Goal: Information Seeking & Learning: Check status

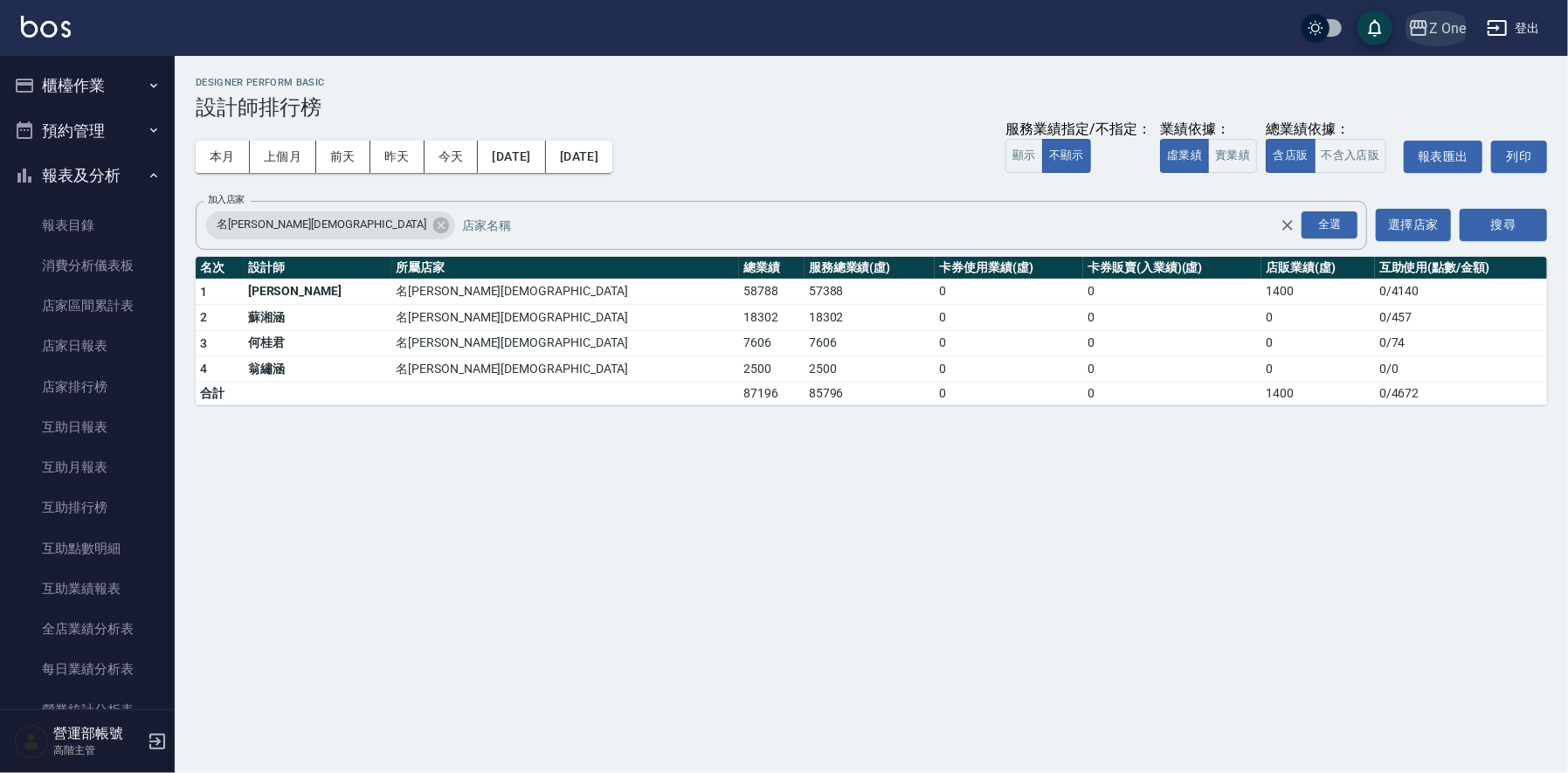
click at [1429, 28] on button "Z One" at bounding box center [1438, 28] width 72 height 36
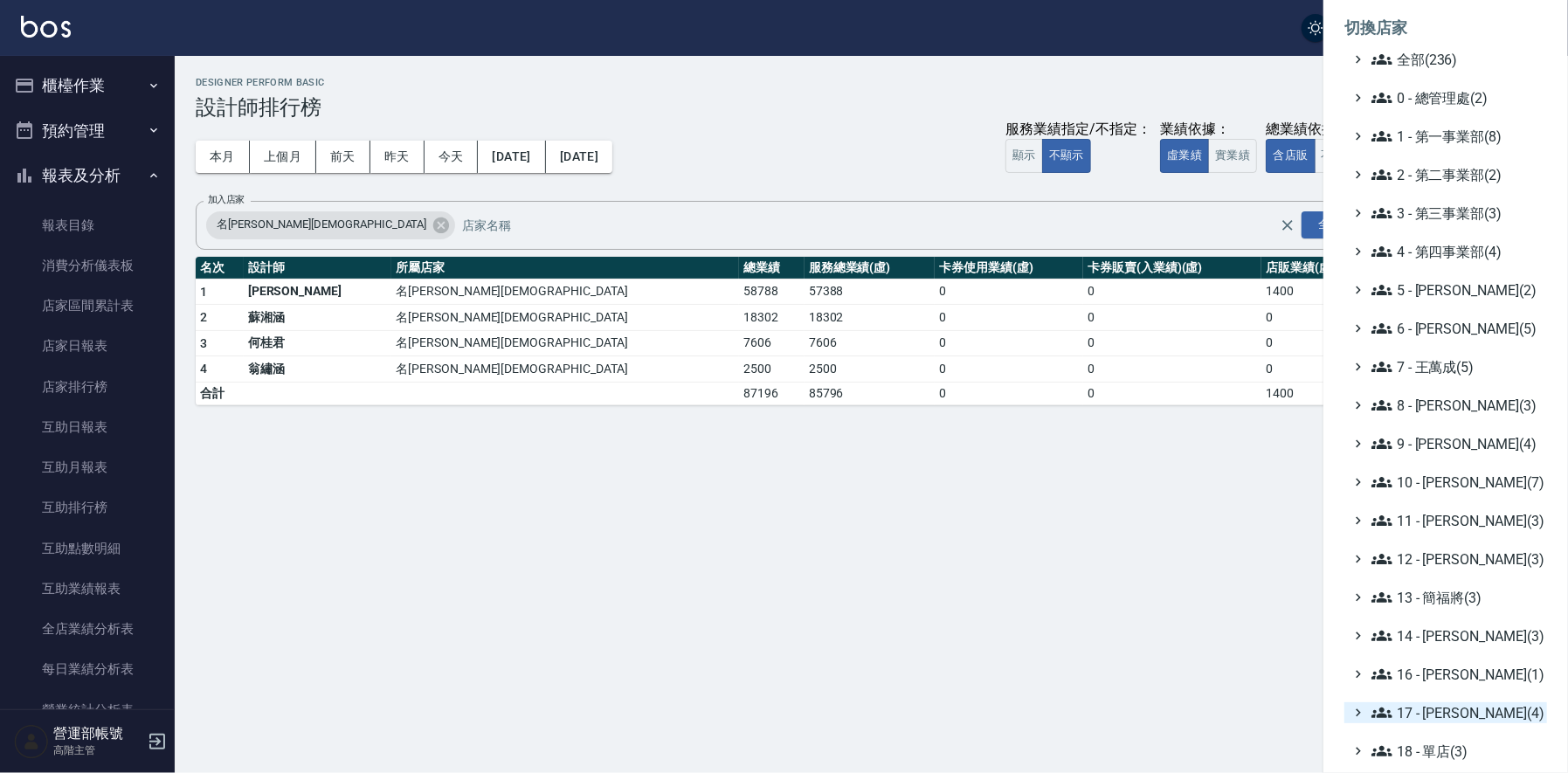
scroll to position [187, 0]
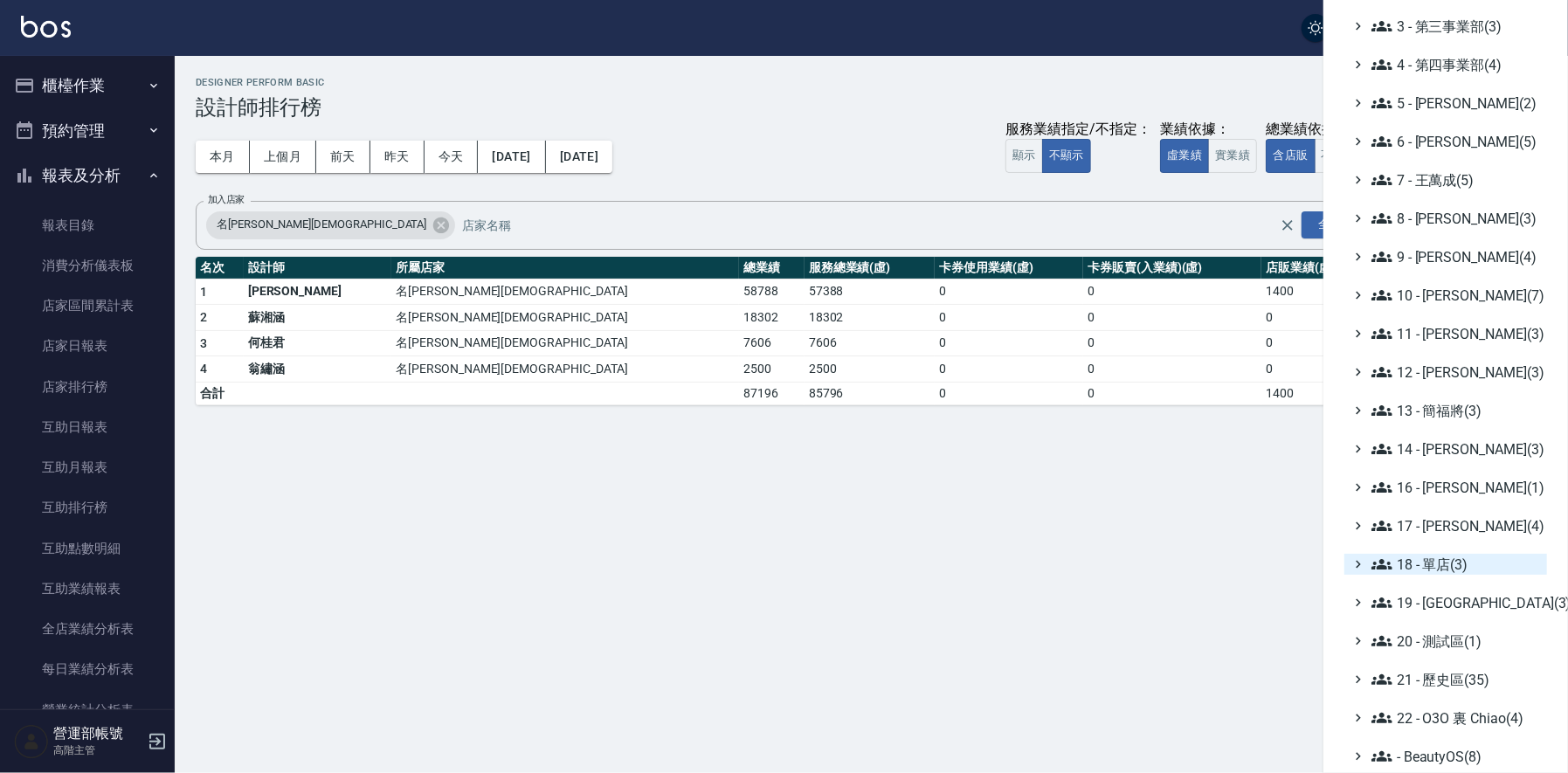
drag, startPoint x: 1456, startPoint y: 562, endPoint x: 1456, endPoint y: 571, distance: 9.0
click at [1455, 563] on span "18 - 單店(3)" at bounding box center [1456, 564] width 169 height 21
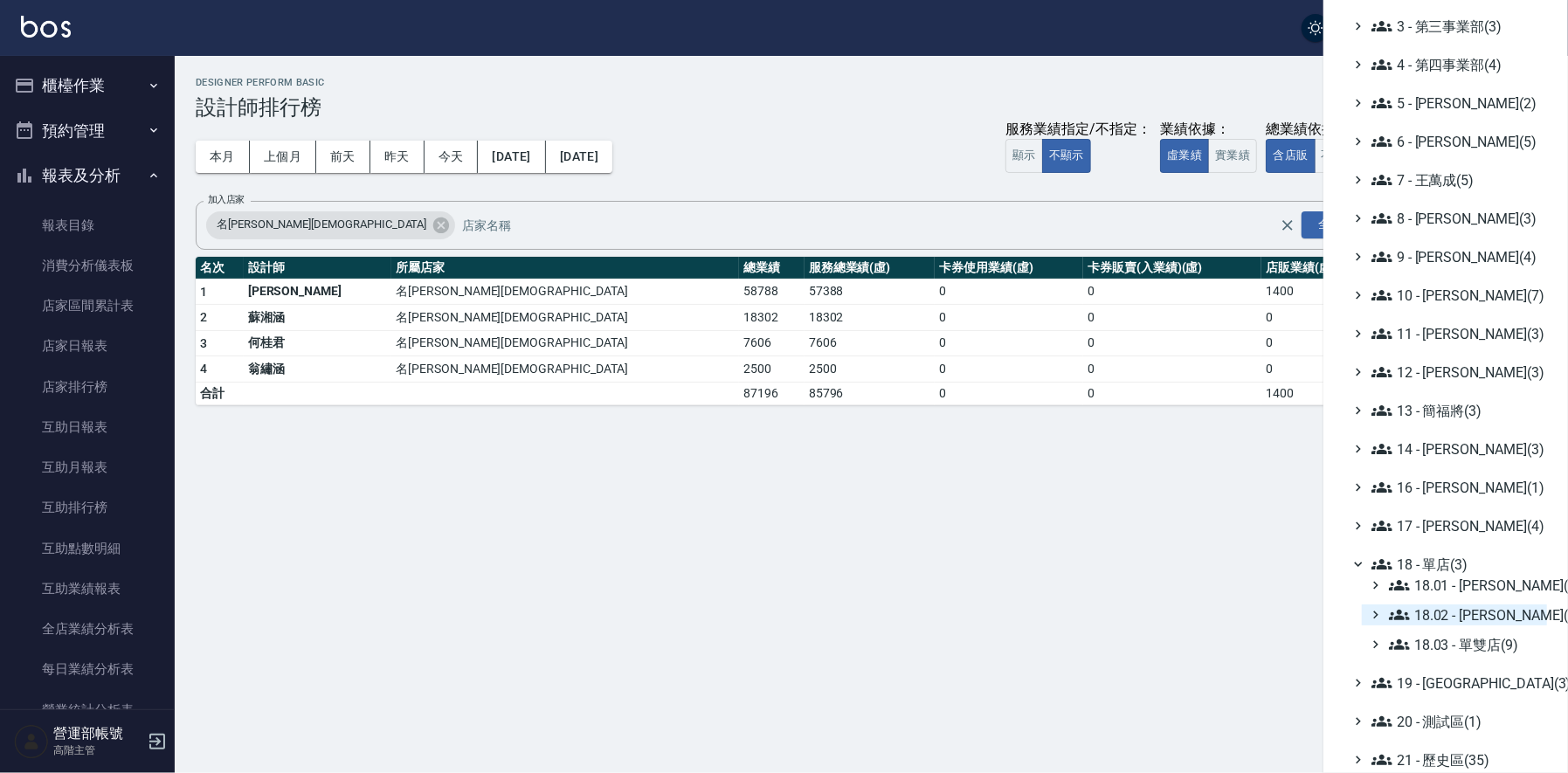
click at [1475, 613] on span "18.02 - [PERSON_NAME](5)" at bounding box center [1465, 614] width 151 height 21
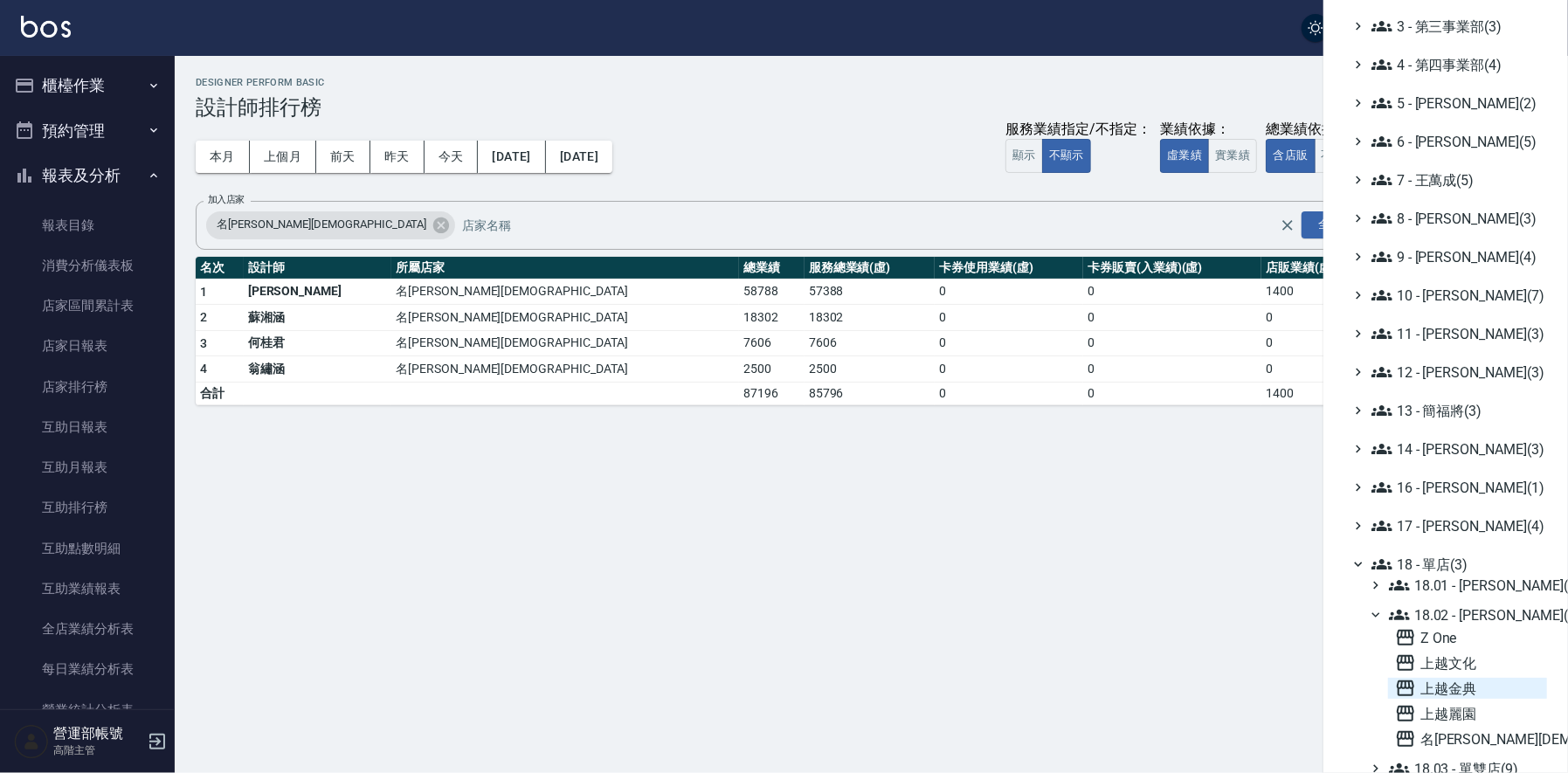
click at [1441, 685] on span "上越金典" at bounding box center [1468, 688] width 145 height 21
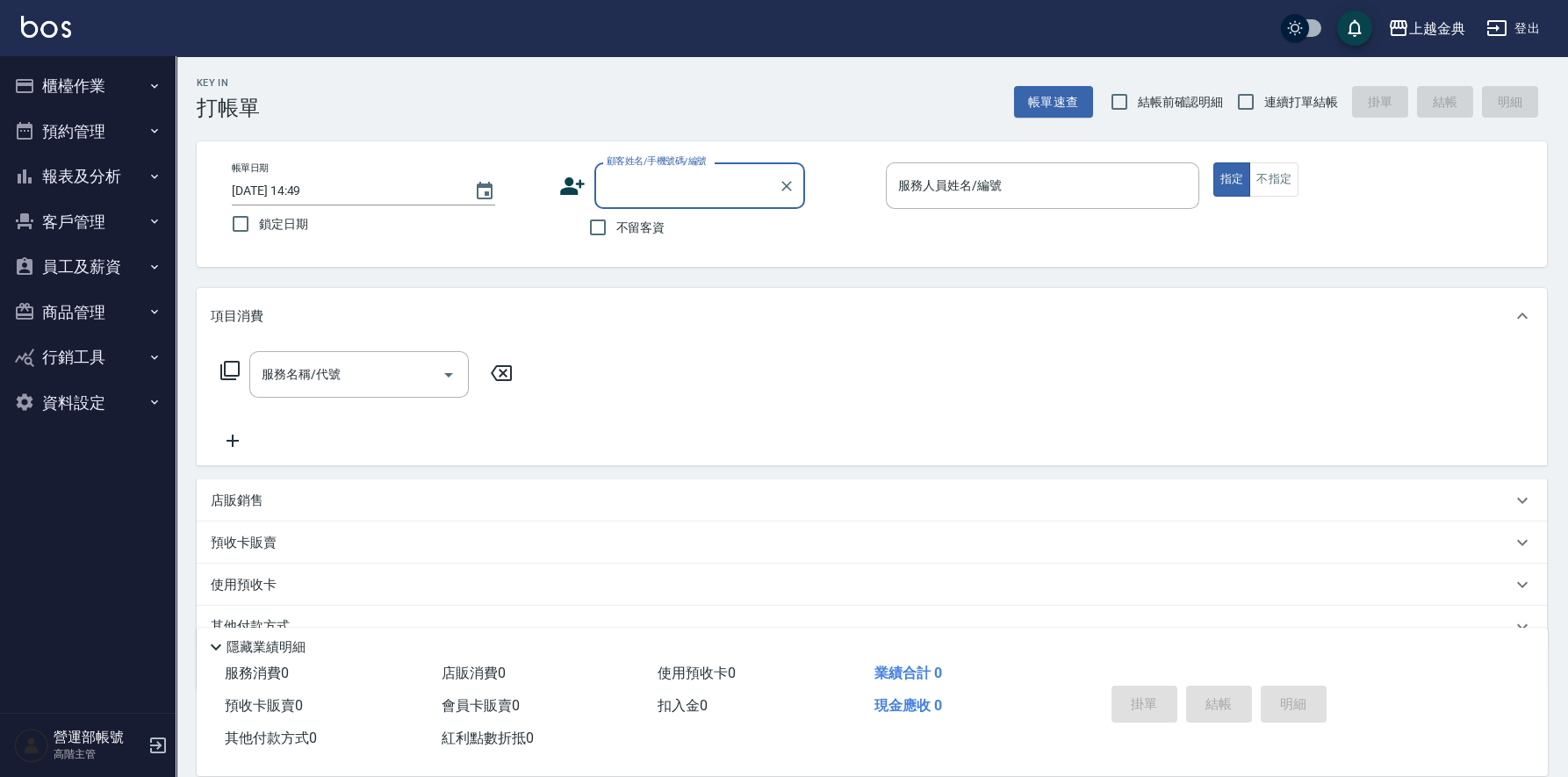
click at [80, 174] on button "報表及分析" at bounding box center [87, 176] width 161 height 46
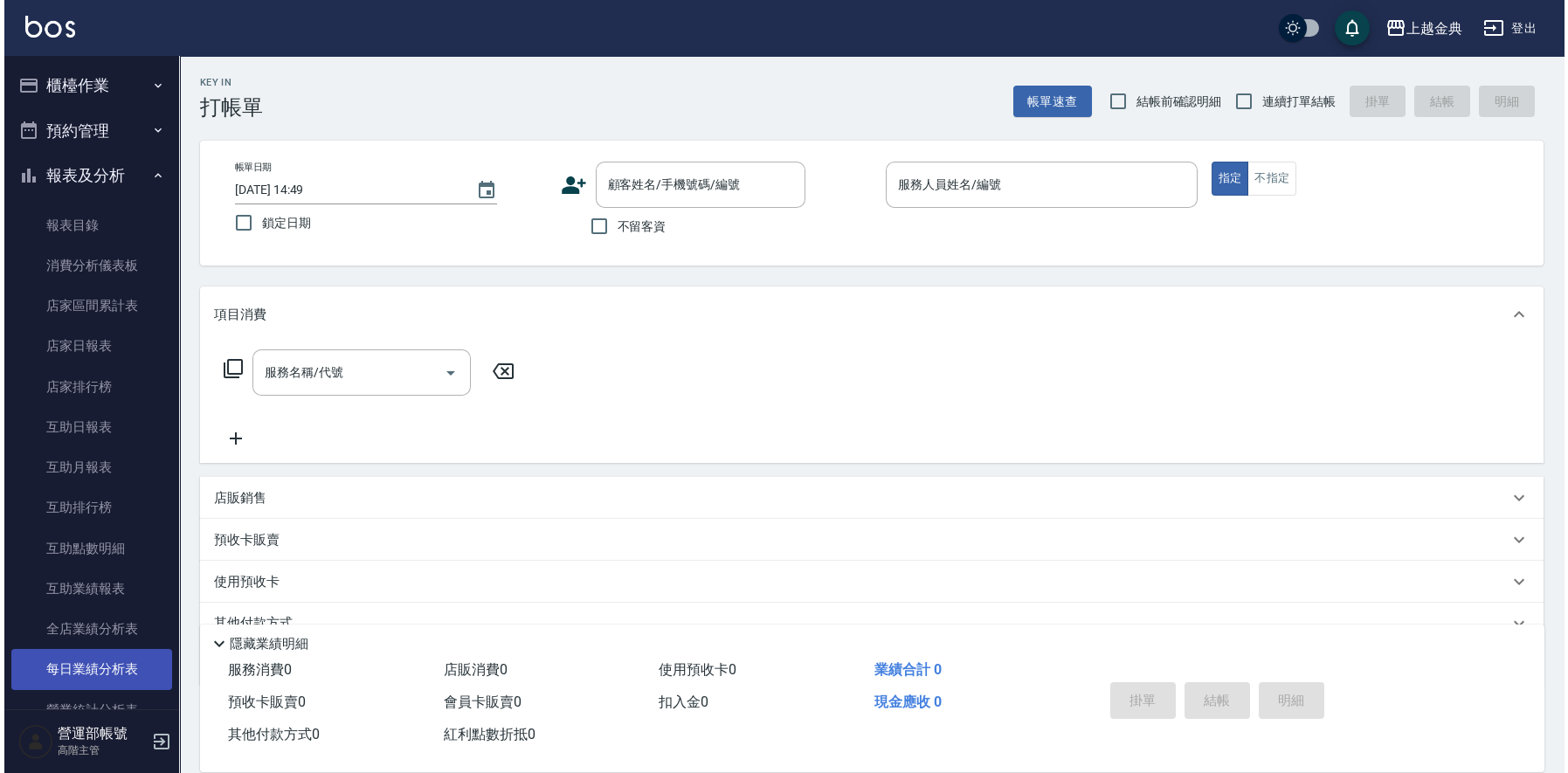
scroll to position [348, 0]
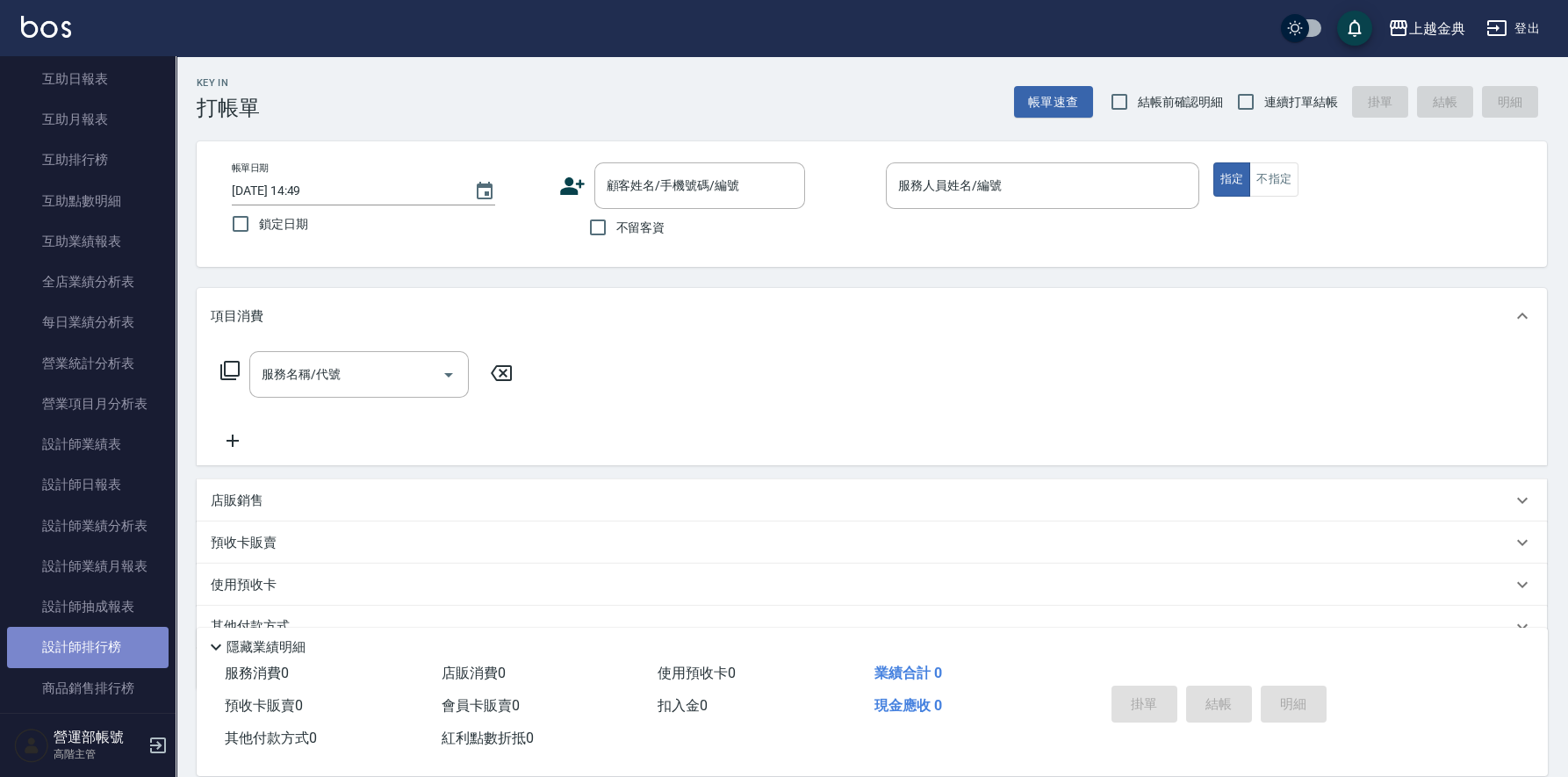
click at [87, 641] on link "設計師排行榜" at bounding box center [87, 647] width 161 height 41
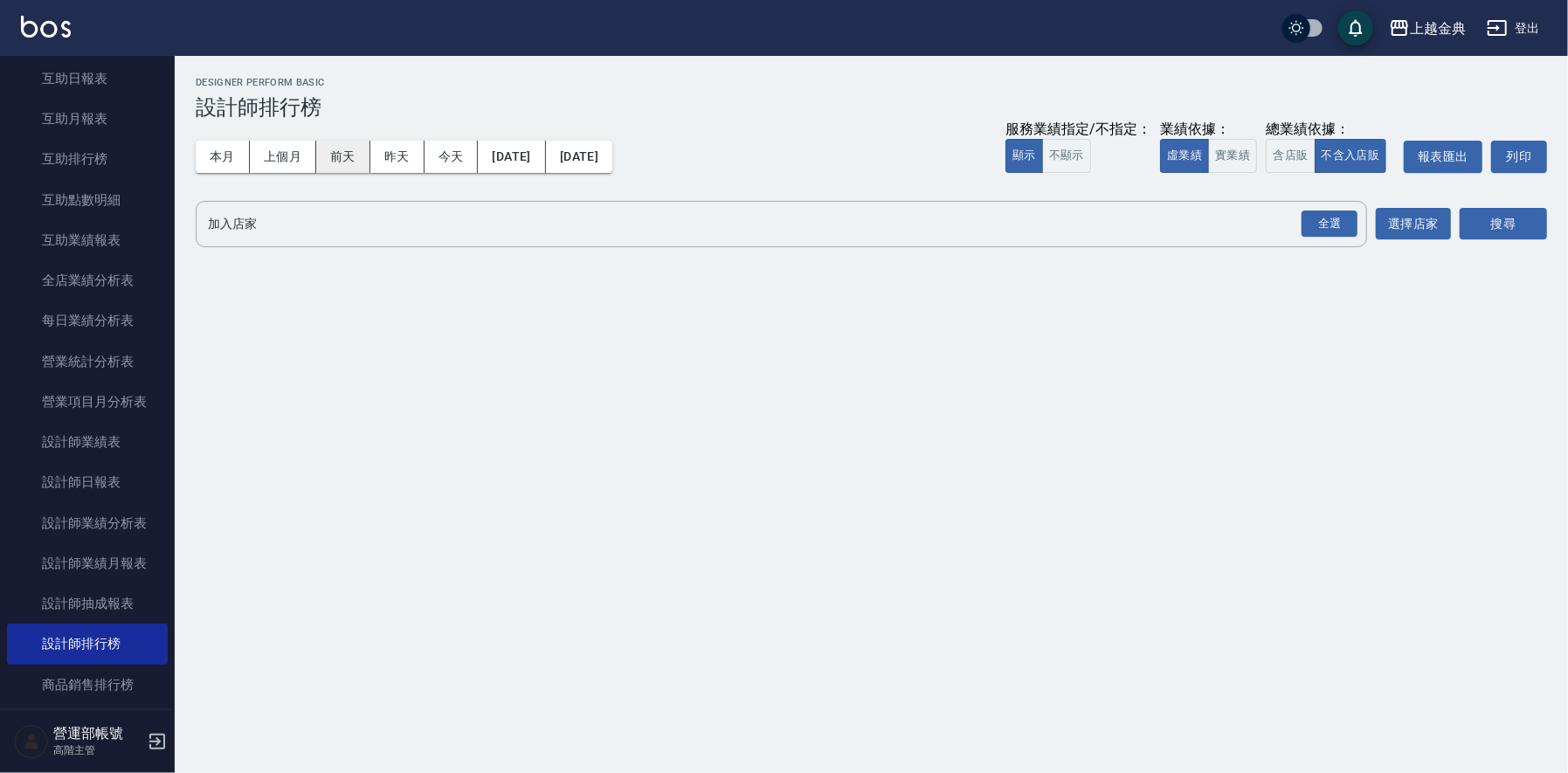
drag, startPoint x: 264, startPoint y: 148, endPoint x: 333, endPoint y: 171, distance: 72.7
click at [268, 148] on button "上個月" at bounding box center [283, 157] width 66 height 32
click at [282, 154] on button "上個月" at bounding box center [283, 157] width 66 height 32
click at [1083, 155] on button "不顯示" at bounding box center [1067, 156] width 49 height 34
click at [1303, 148] on button "含店販" at bounding box center [1290, 156] width 49 height 34
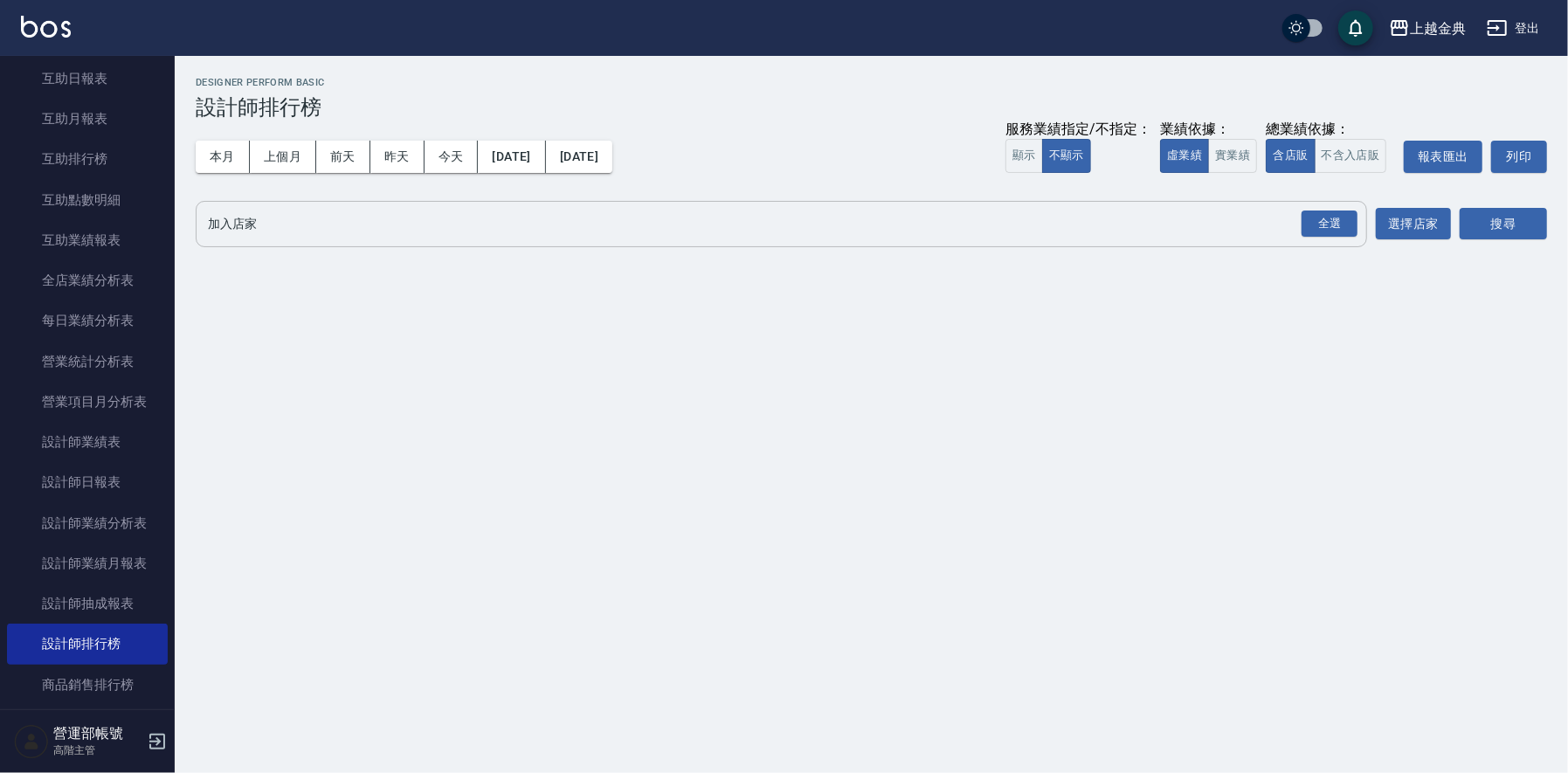
click at [322, 219] on input "加入店家" at bounding box center [768, 224] width 1130 height 30
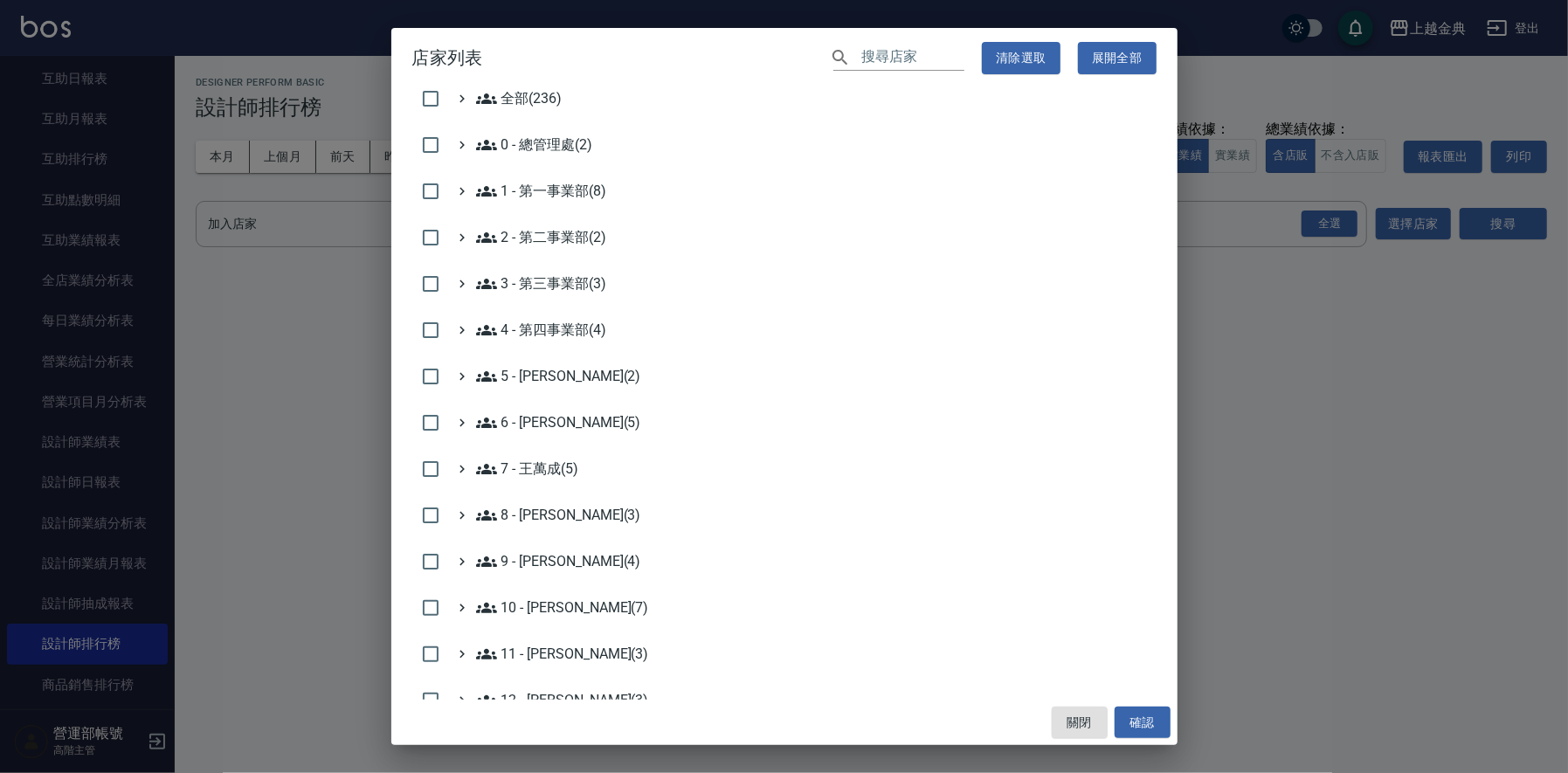
scroll to position [498, 0]
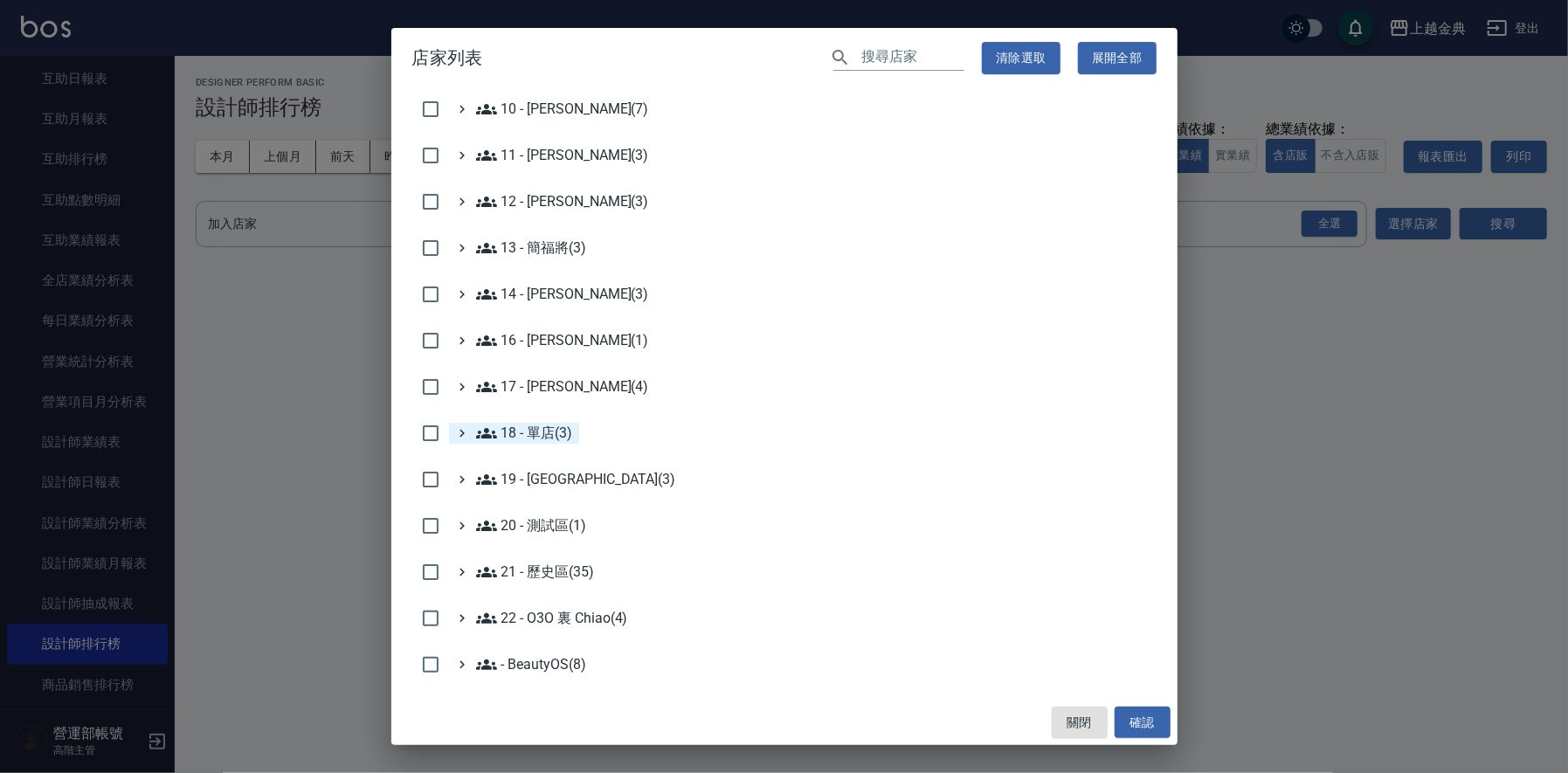
click at [540, 423] on 單店\(3\) "18 - 單店(3)" at bounding box center [524, 433] width 97 height 21
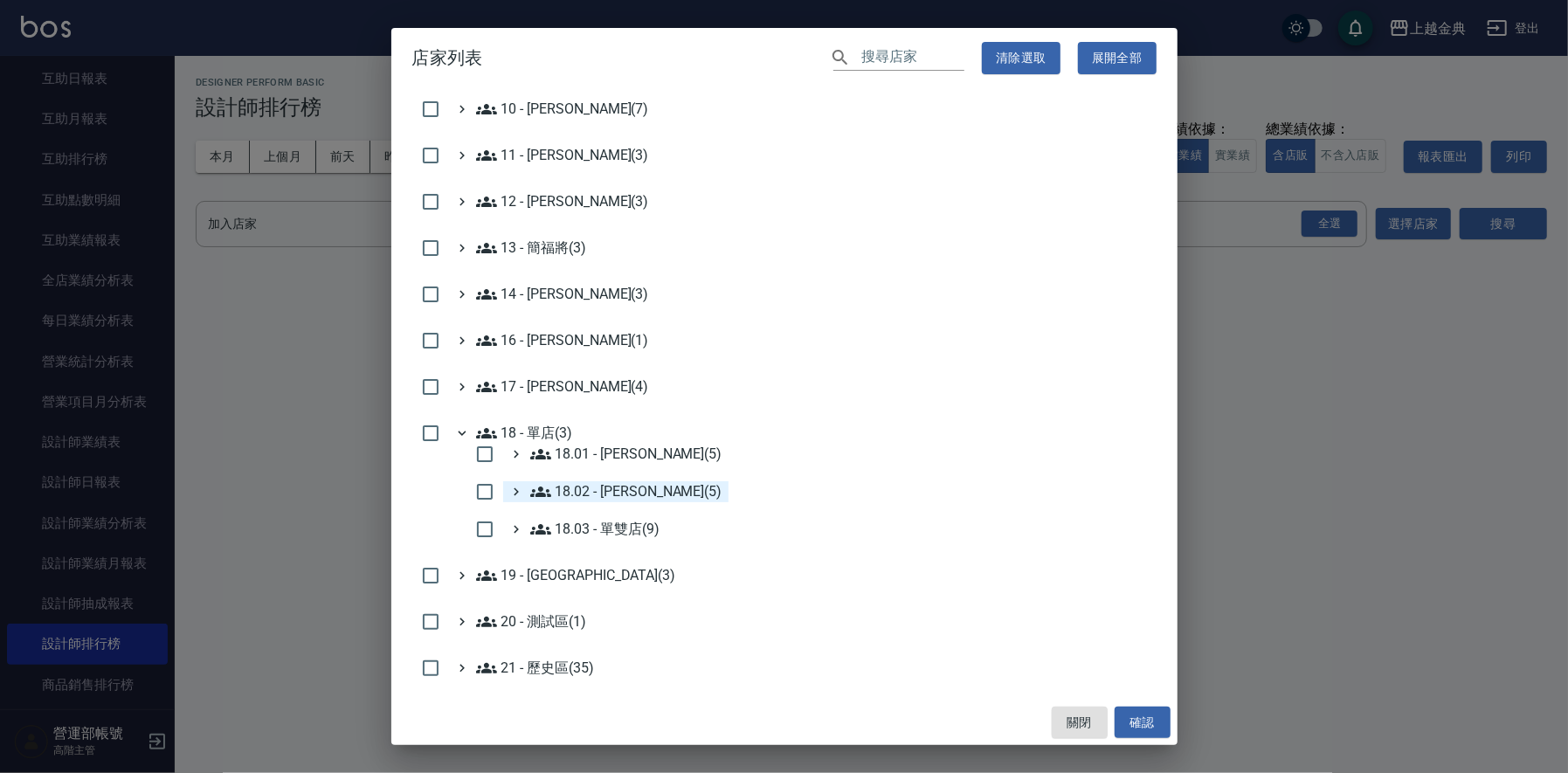
click at [656, 487] on 楊秉樺\(5\) "18.02 - [PERSON_NAME](5)" at bounding box center [627, 492] width 193 height 21
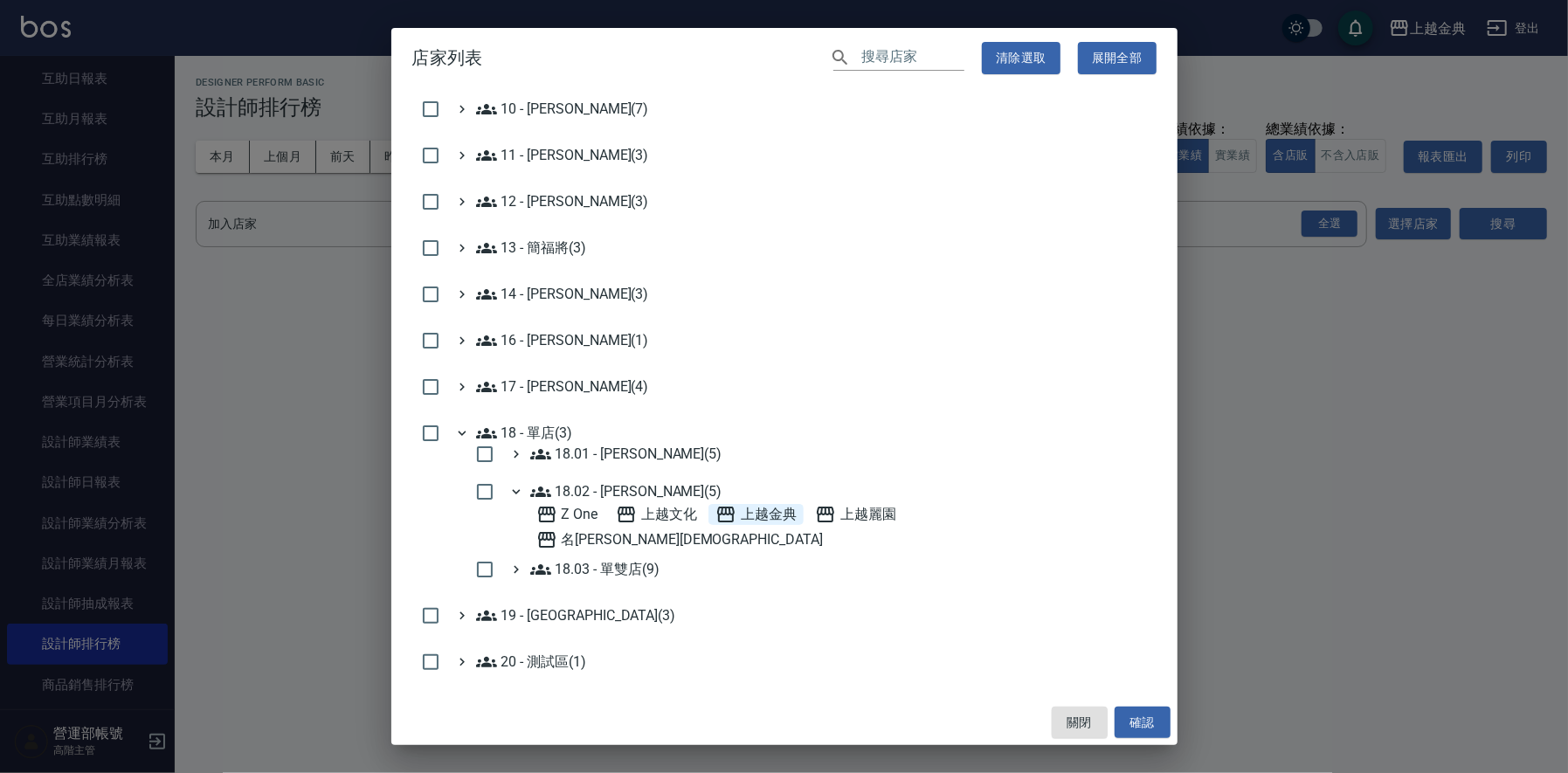
click at [780, 508] on span "上越金典" at bounding box center [756, 514] width 81 height 21
click at [1136, 726] on button "確認" at bounding box center [1142, 723] width 56 height 32
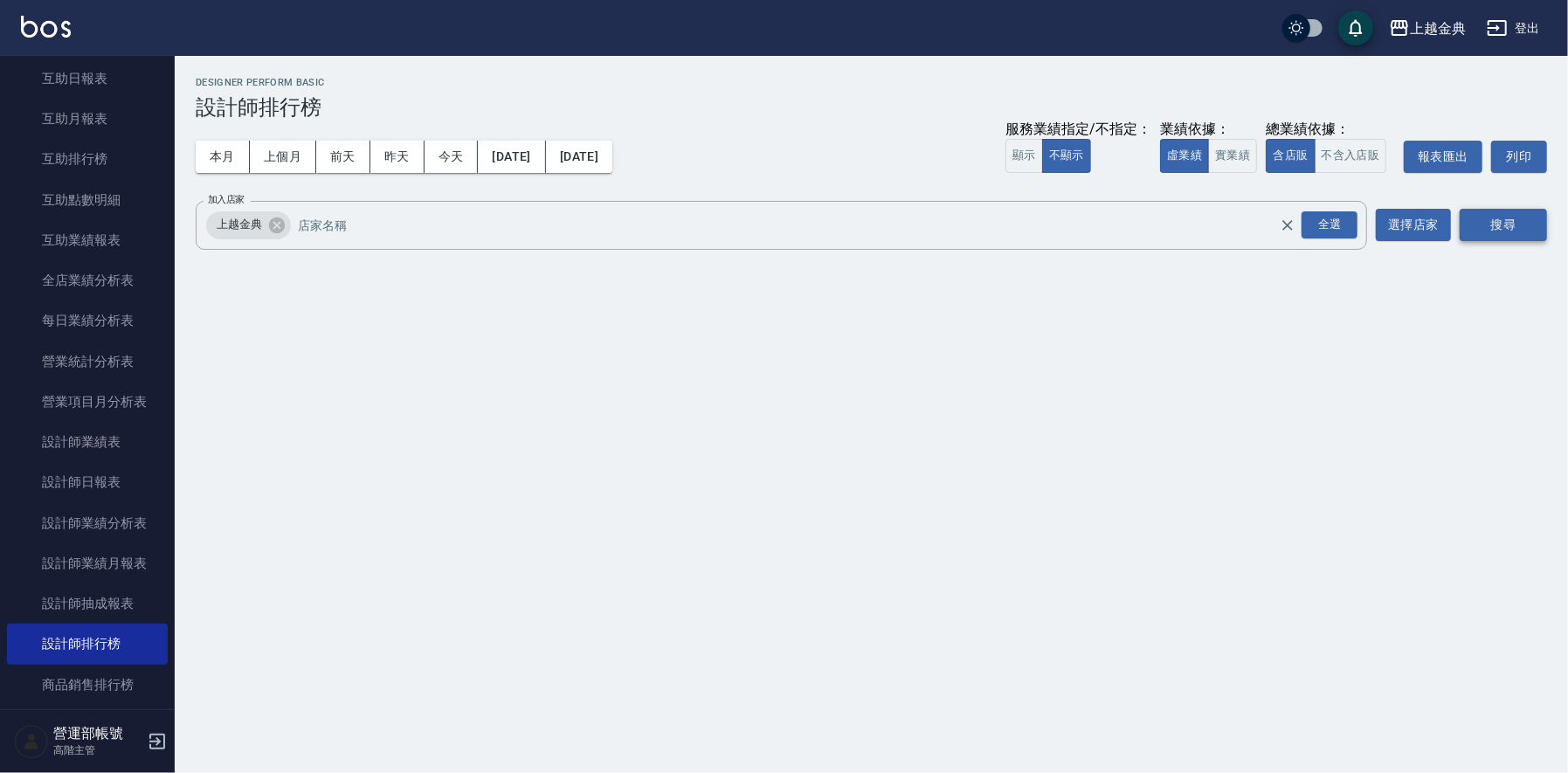
click at [1503, 217] on button "搜尋" at bounding box center [1504, 225] width 88 height 32
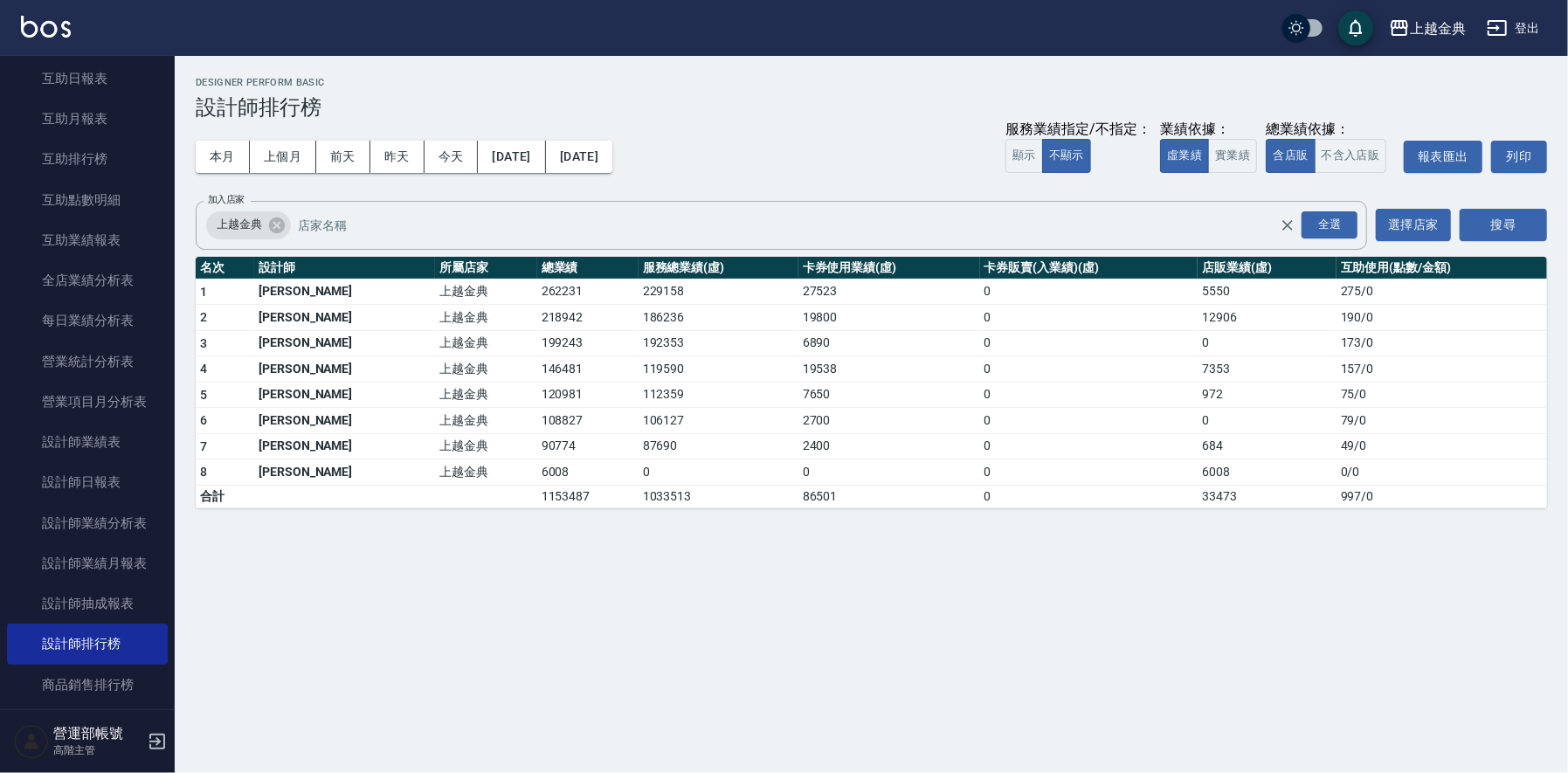
click at [1198, 443] on td "684" at bounding box center [1267, 446] width 138 height 26
copy td "684"
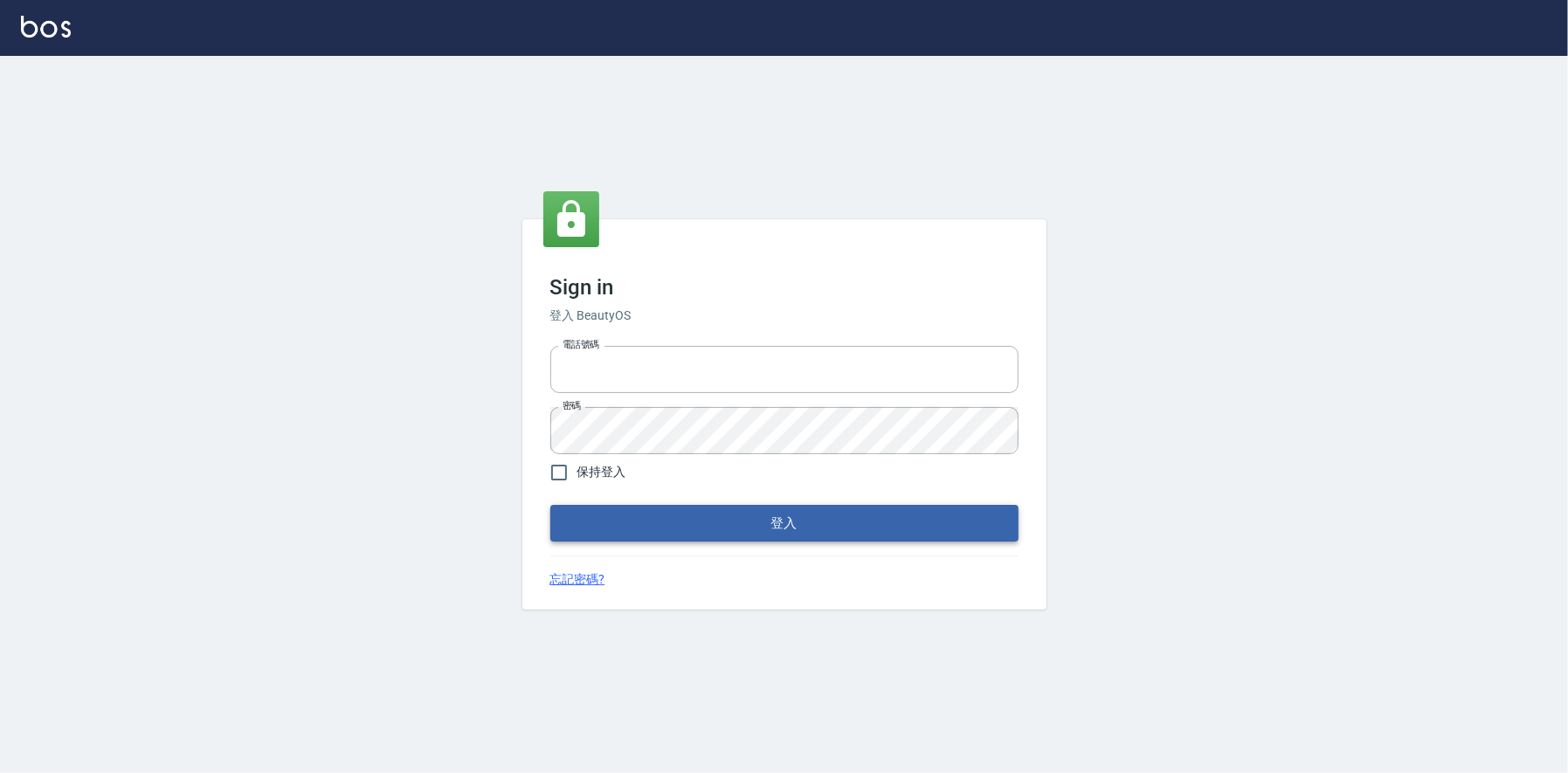
type input "0225223393815"
drag, startPoint x: 832, startPoint y: 512, endPoint x: 886, endPoint y: 517, distance: 54.2
click at [836, 514] on button "登入" at bounding box center [784, 523] width 468 height 37
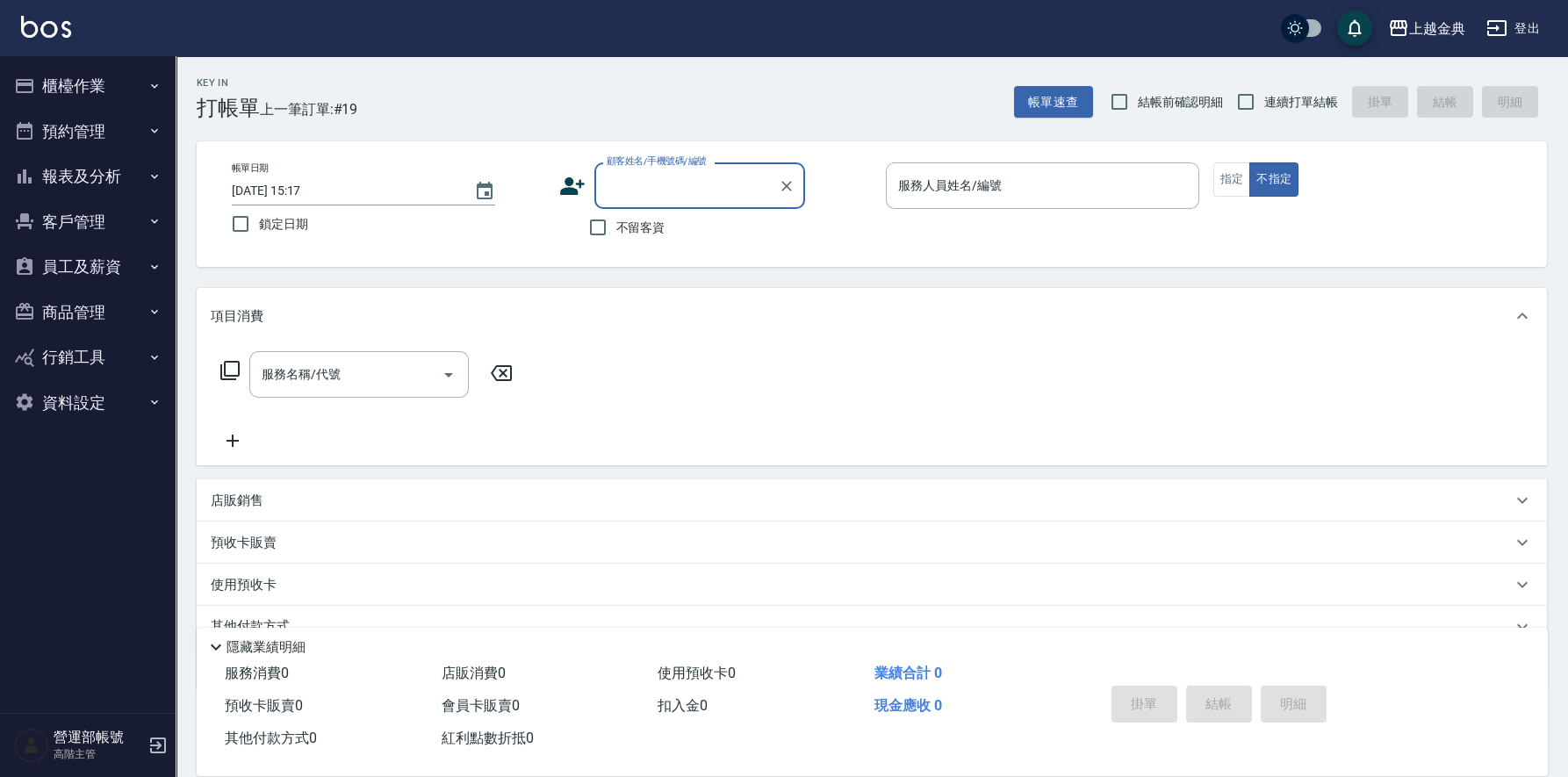
click at [84, 170] on button "報表及分析" at bounding box center [87, 176] width 161 height 46
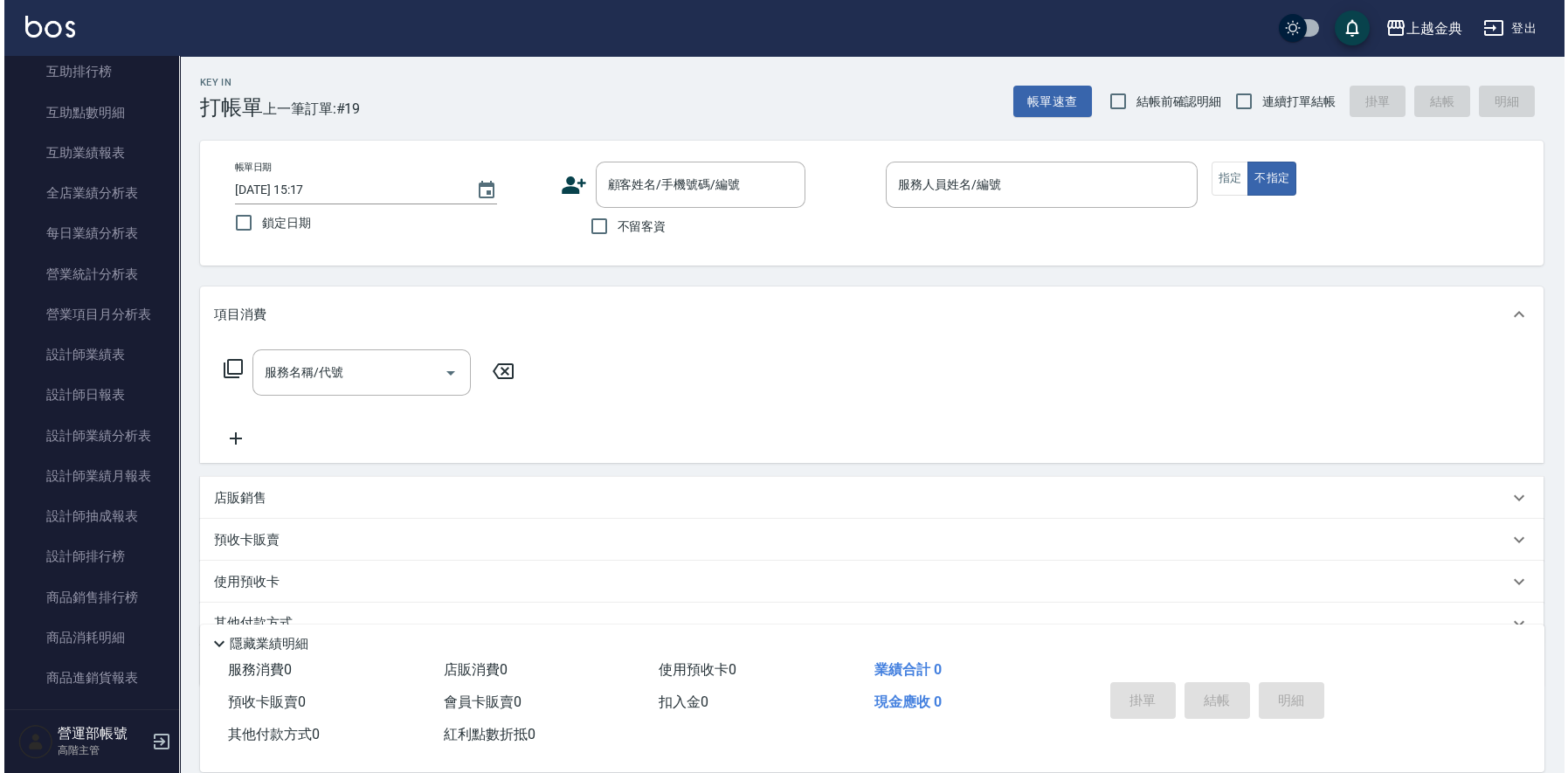
scroll to position [698, 0]
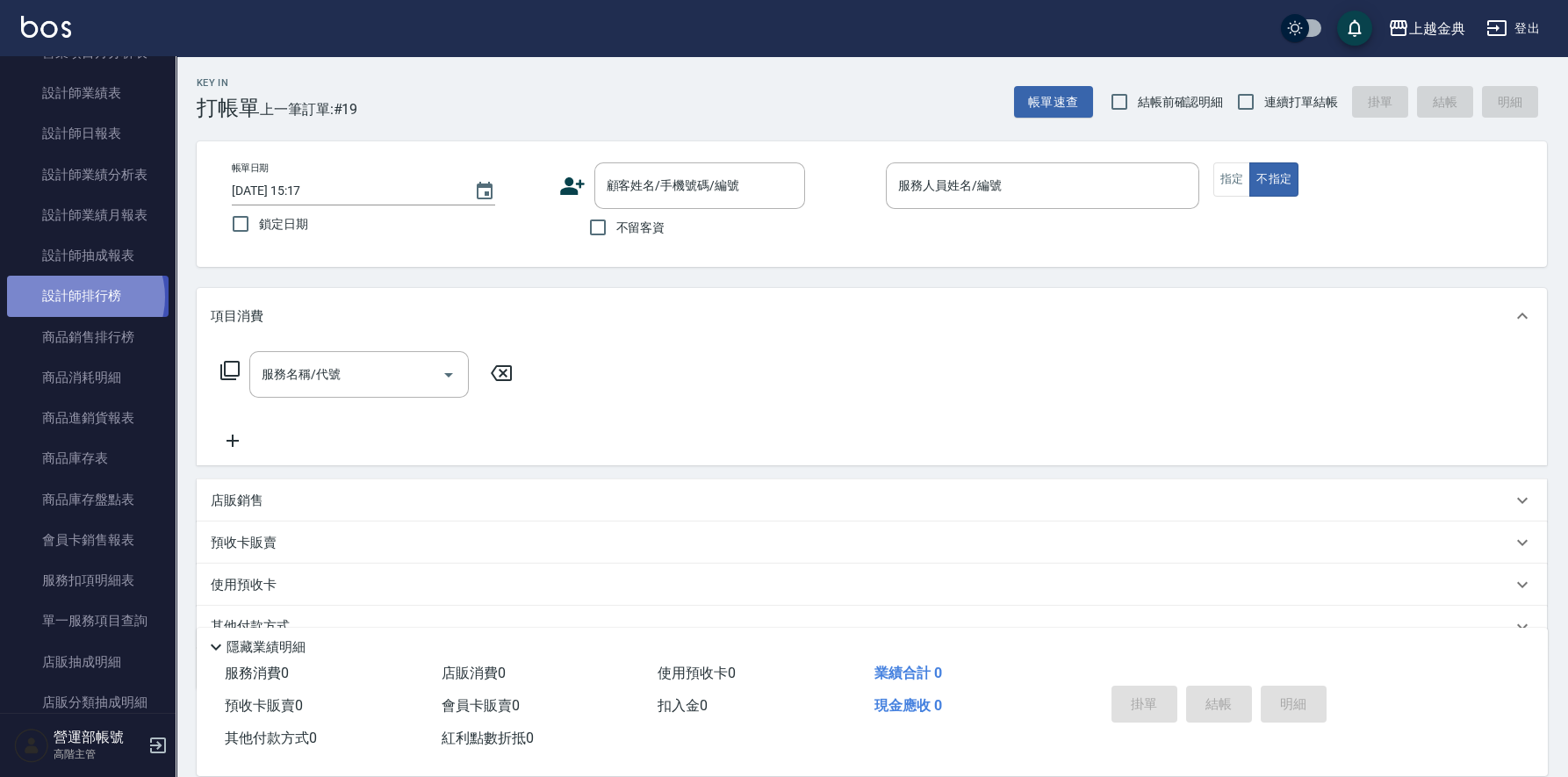
click at [85, 296] on link "設計師排行榜" at bounding box center [87, 296] width 161 height 41
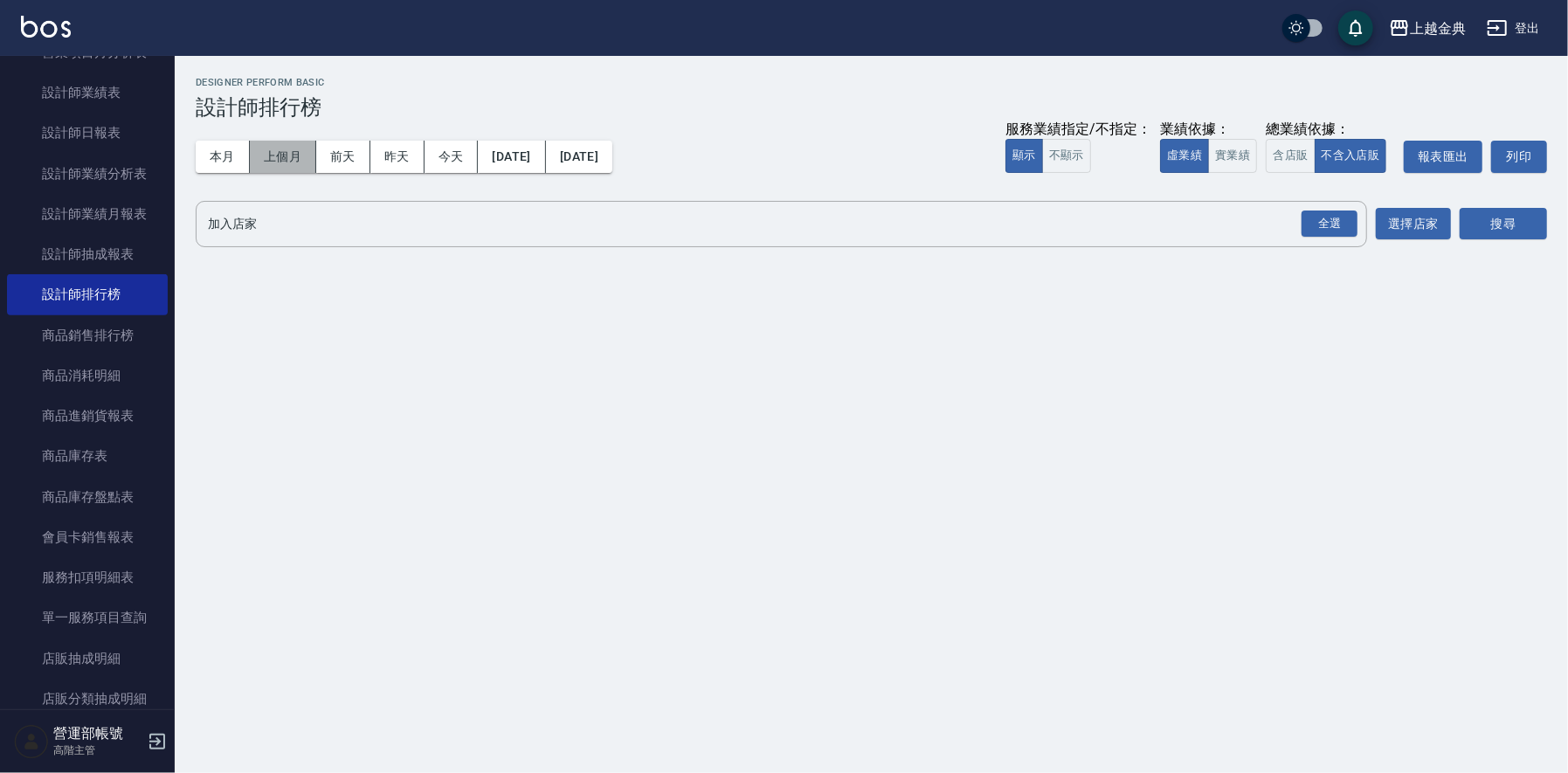
drag, startPoint x: 279, startPoint y: 154, endPoint x: 271, endPoint y: 180, distance: 27.2
click at [280, 154] on button "上個月" at bounding box center [283, 157] width 66 height 32
click at [276, 226] on input "加入店家" at bounding box center [768, 224] width 1130 height 30
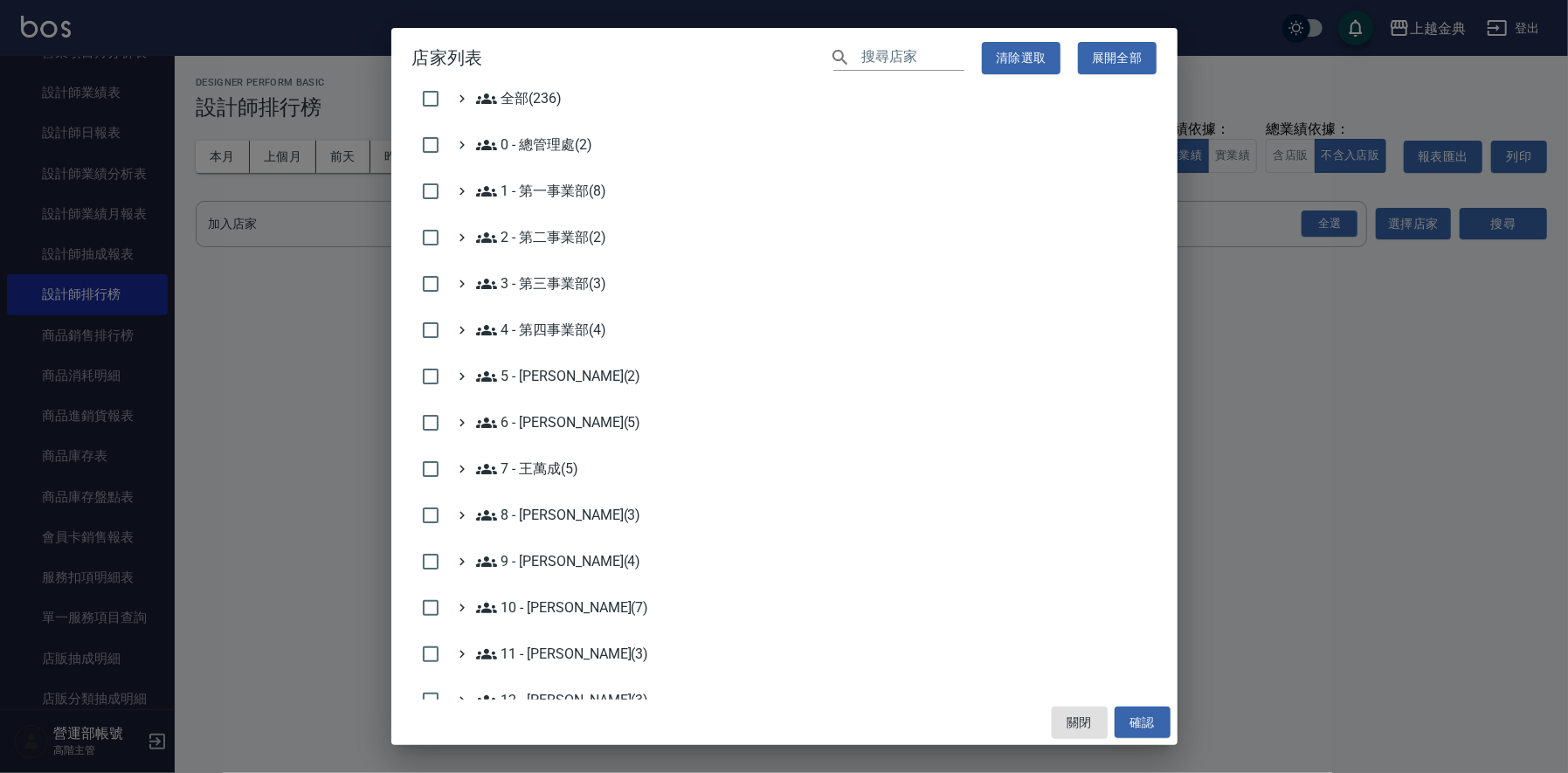
scroll to position [436, 0]
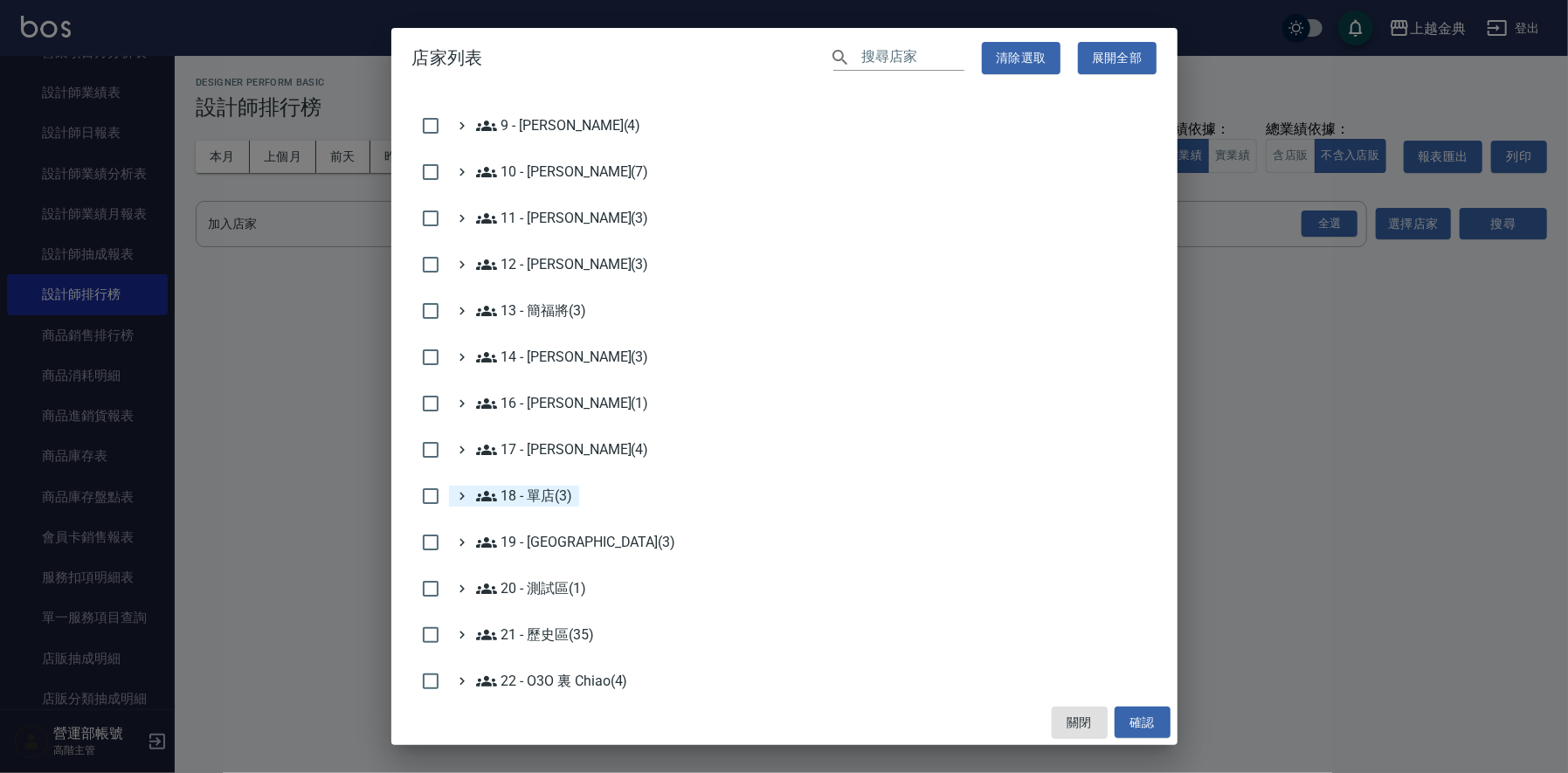
click at [544, 487] on 單店\(3\) "18 - 單店(3)" at bounding box center [524, 496] width 97 height 21
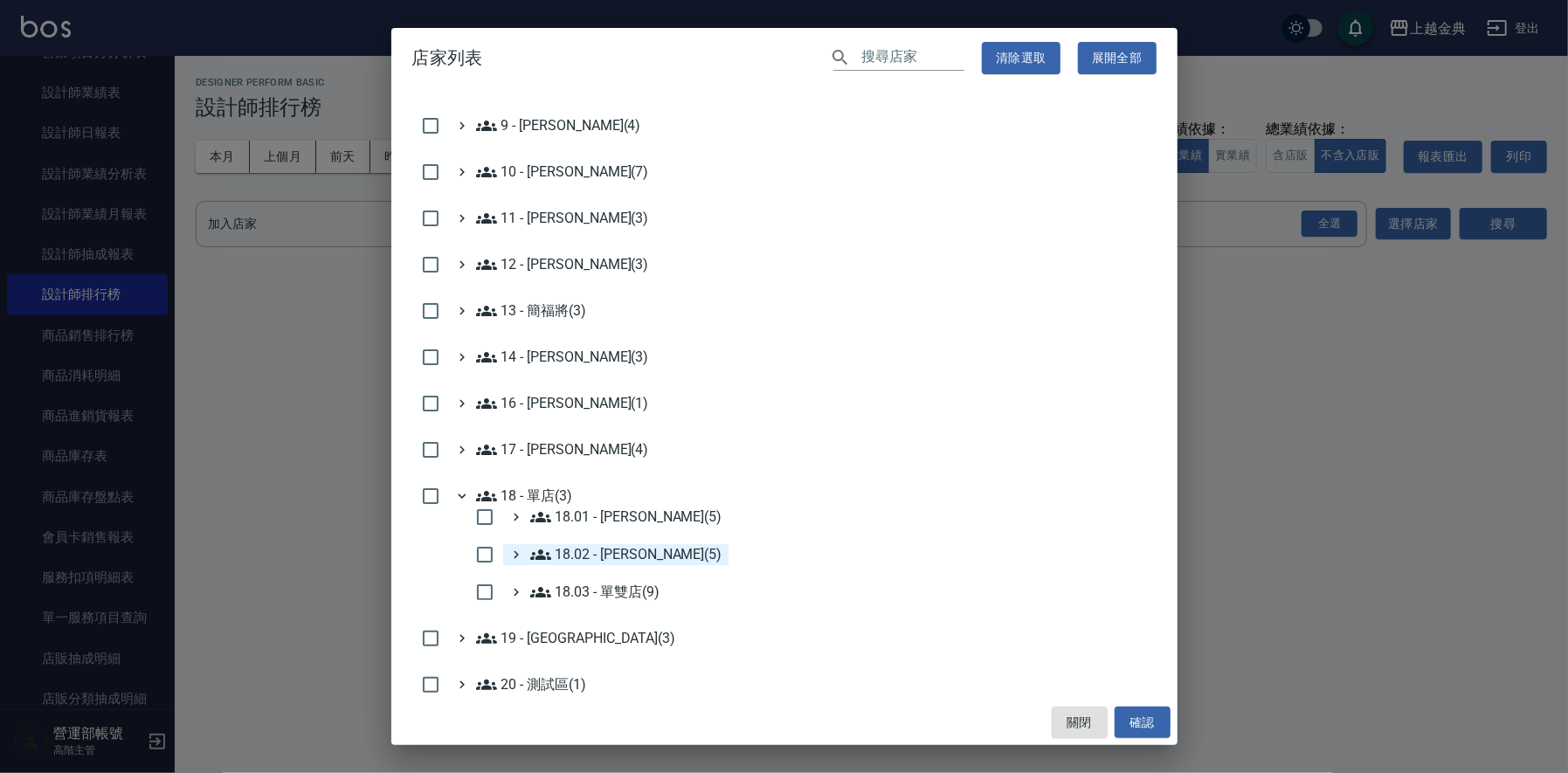
click at [628, 551] on 楊秉樺\(5\) "18.02 - [PERSON_NAME](5)" at bounding box center [627, 555] width 193 height 21
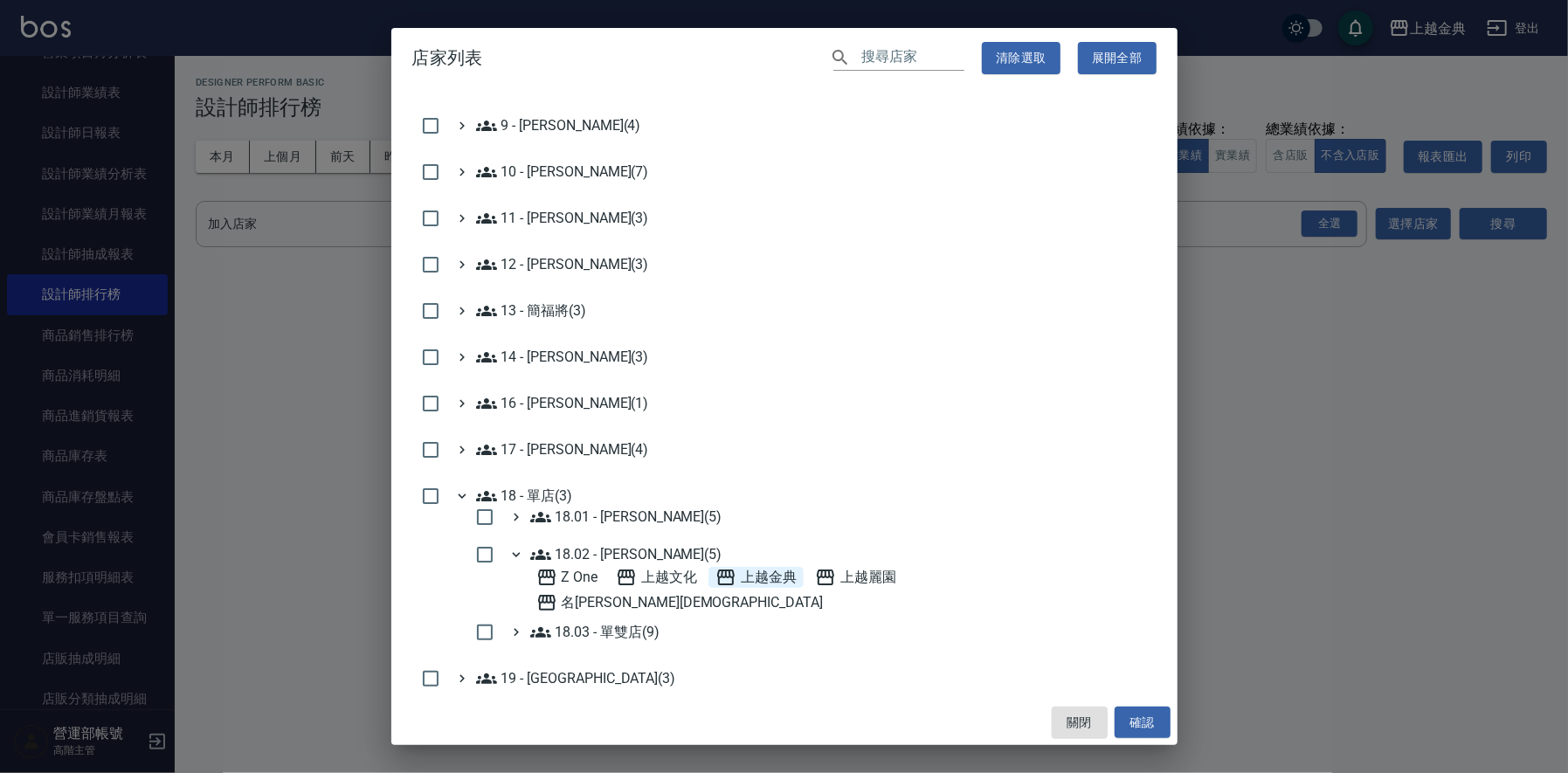
click at [774, 575] on span "上越金典" at bounding box center [756, 578] width 81 height 21
click at [1156, 718] on button "確認" at bounding box center [1142, 723] width 56 height 32
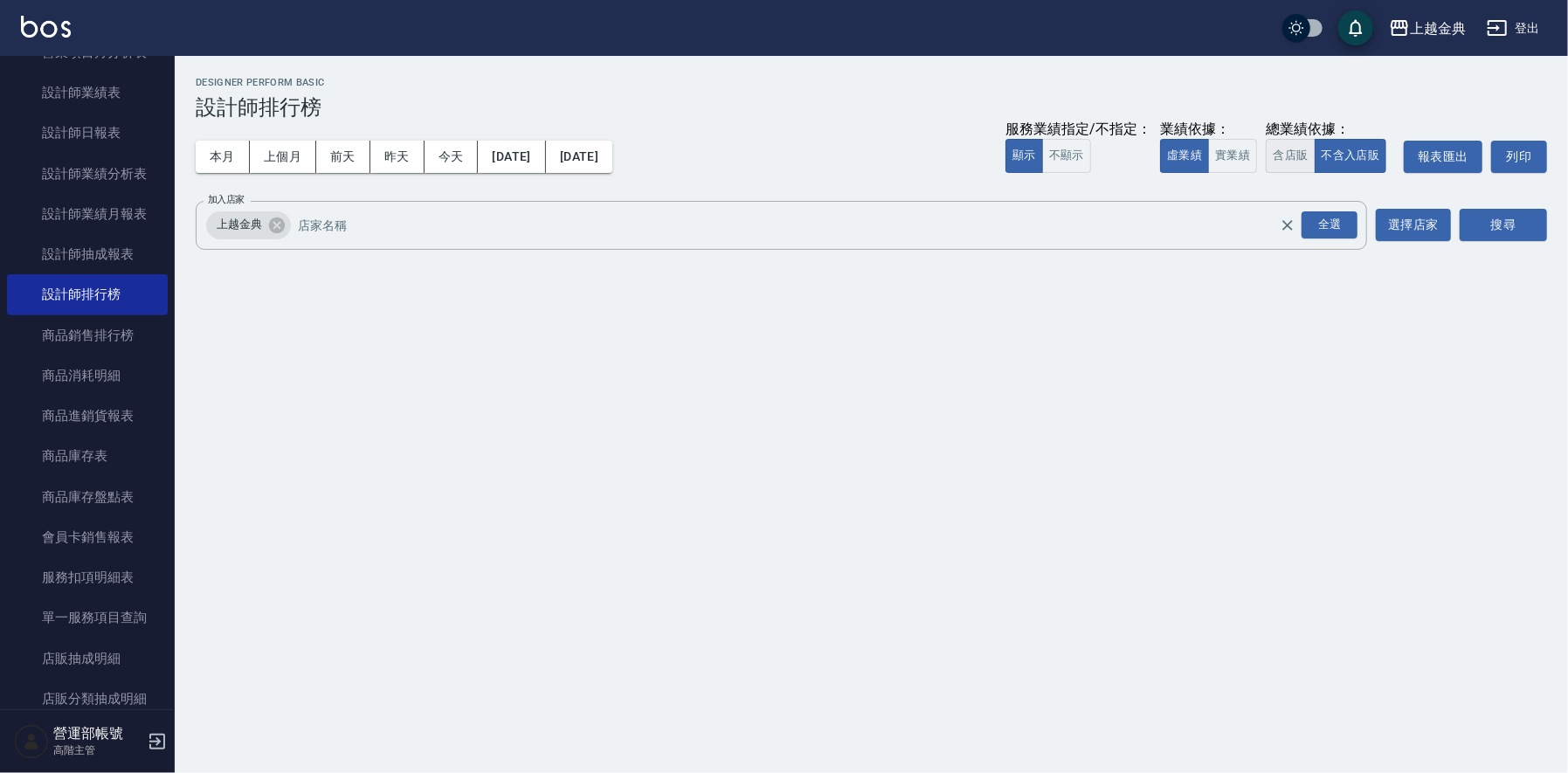
drag, startPoint x: 1290, startPoint y: 149, endPoint x: 1282, endPoint y: 161, distance: 14.4
click at [1293, 150] on button "含店販" at bounding box center [1290, 156] width 49 height 34
drag, startPoint x: 1053, startPoint y: 154, endPoint x: 1148, endPoint y: 210, distance: 110.3
click at [1059, 155] on button "不顯示" at bounding box center [1067, 156] width 49 height 34
click at [1509, 225] on button "搜尋" at bounding box center [1504, 225] width 88 height 32
